Goal: Task Accomplishment & Management: Manage account settings

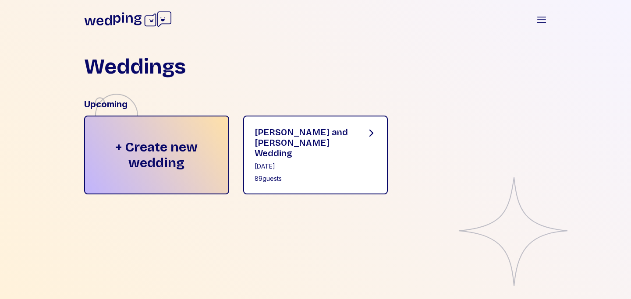
click at [325, 145] on div "[PERSON_NAME] and [PERSON_NAME] Wedding" at bounding box center [304, 143] width 98 height 32
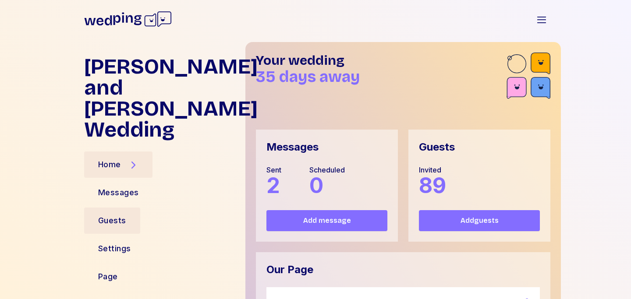
click at [128, 208] on div "Guests" at bounding box center [112, 221] width 56 height 26
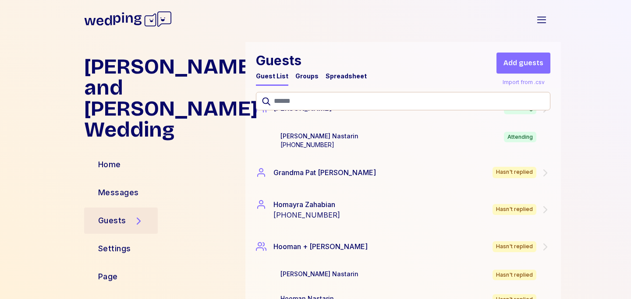
scroll to position [1020, 0]
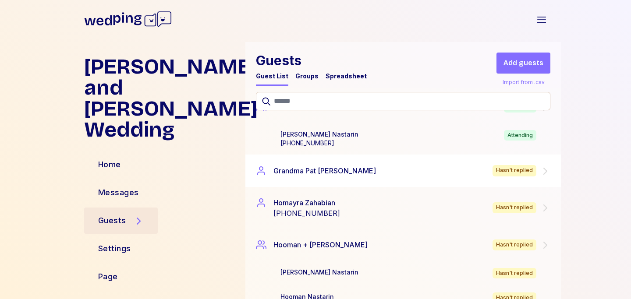
click at [450, 172] on div "Grandma [PERSON_NAME] Hasn't replied" at bounding box center [403, 170] width 294 height 11
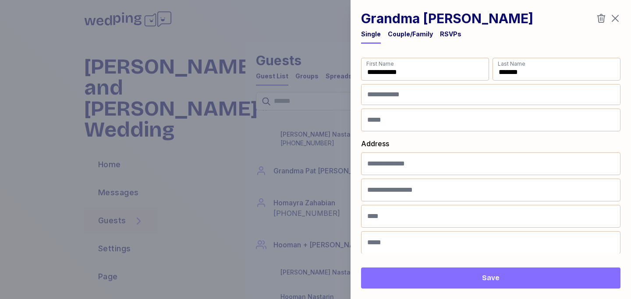
click at [449, 35] on div "RSVPs" at bounding box center [450, 34] width 21 height 9
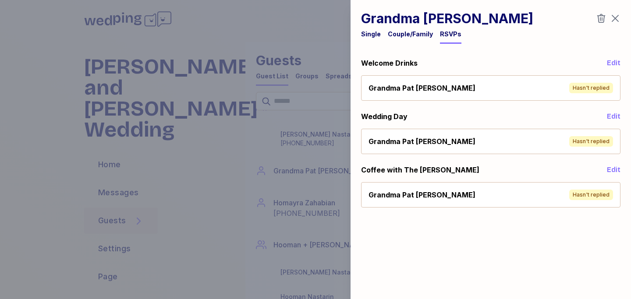
click at [557, 88] on div "Grandma [PERSON_NAME] Hasn't replied" at bounding box center [491, 88] width 252 height 18
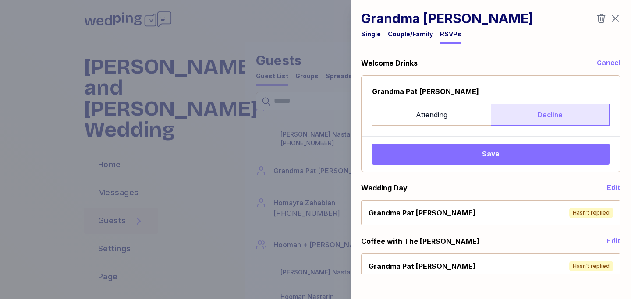
click at [542, 106] on label "Decline" at bounding box center [550, 115] width 119 height 22
click at [527, 156] on span "Save" at bounding box center [490, 154] width 223 height 11
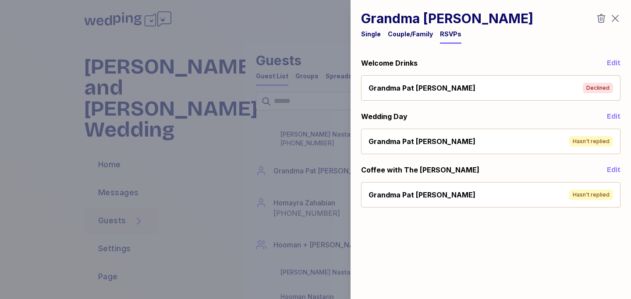
click at [608, 117] on span "Edit" at bounding box center [614, 116] width 14 height 11
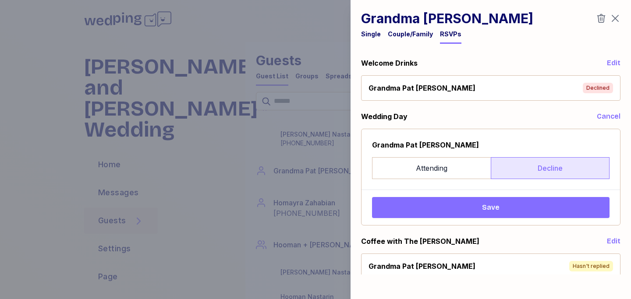
click at [546, 172] on label "Decline" at bounding box center [550, 168] width 119 height 22
click at [541, 202] on span "Save" at bounding box center [490, 207] width 223 height 11
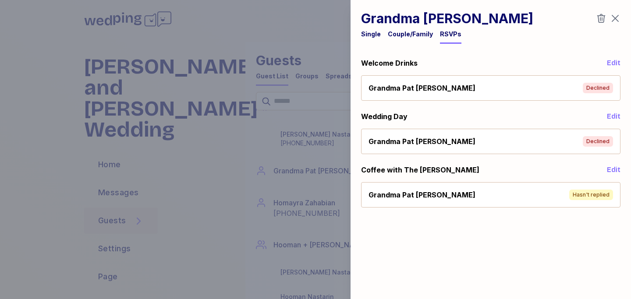
click at [614, 167] on span "Edit" at bounding box center [614, 170] width 14 height 11
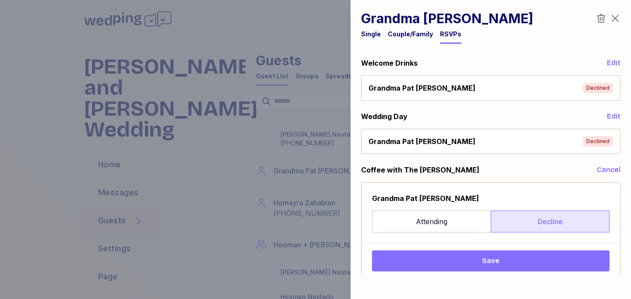
click at [533, 223] on label "Decline" at bounding box center [550, 222] width 119 height 22
click at [521, 262] on span "Save" at bounding box center [490, 261] width 223 height 11
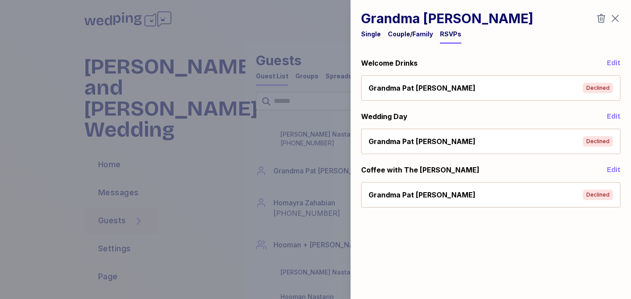
click at [614, 20] on icon "button" at bounding box center [615, 18] width 7 height 7
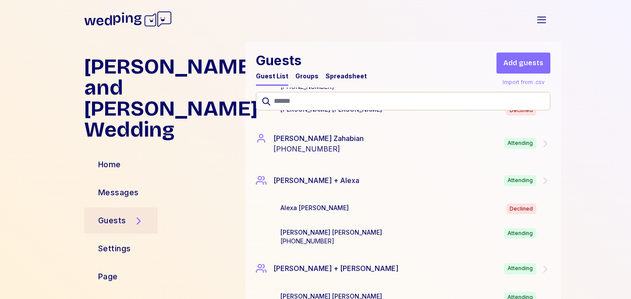
scroll to position [205, 0]
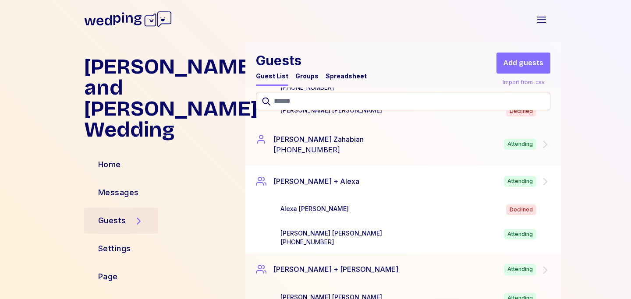
click at [548, 181] on icon at bounding box center [545, 182] width 11 height 11
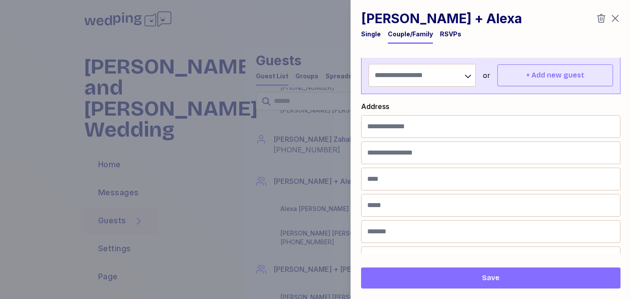
scroll to position [254, 0]
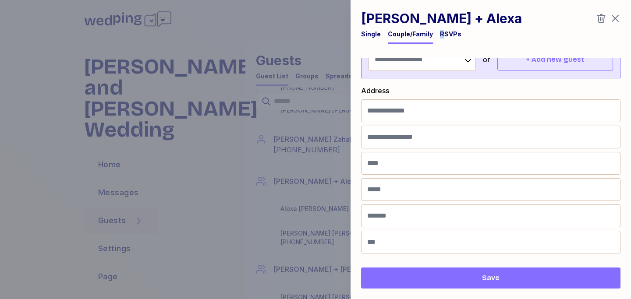
click at [442, 30] on div "RSVPs" at bounding box center [450, 34] width 21 height 9
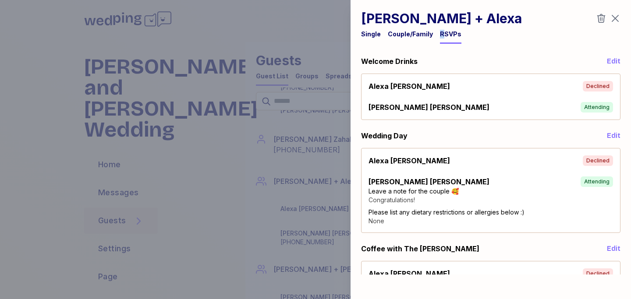
scroll to position [0, 0]
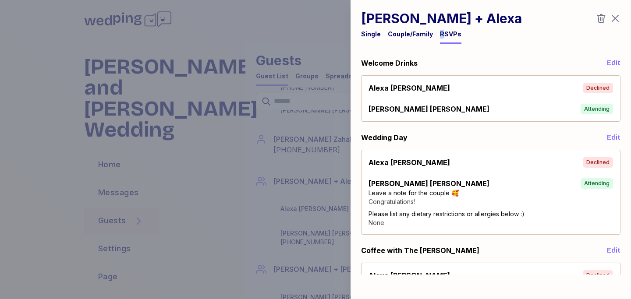
click at [618, 17] on icon "button" at bounding box center [615, 18] width 11 height 11
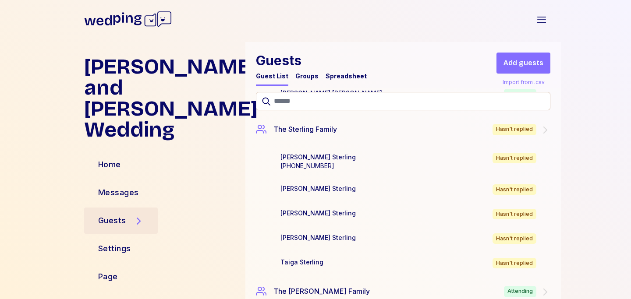
scroll to position [3364, 0]
